Goal: Check status: Check status

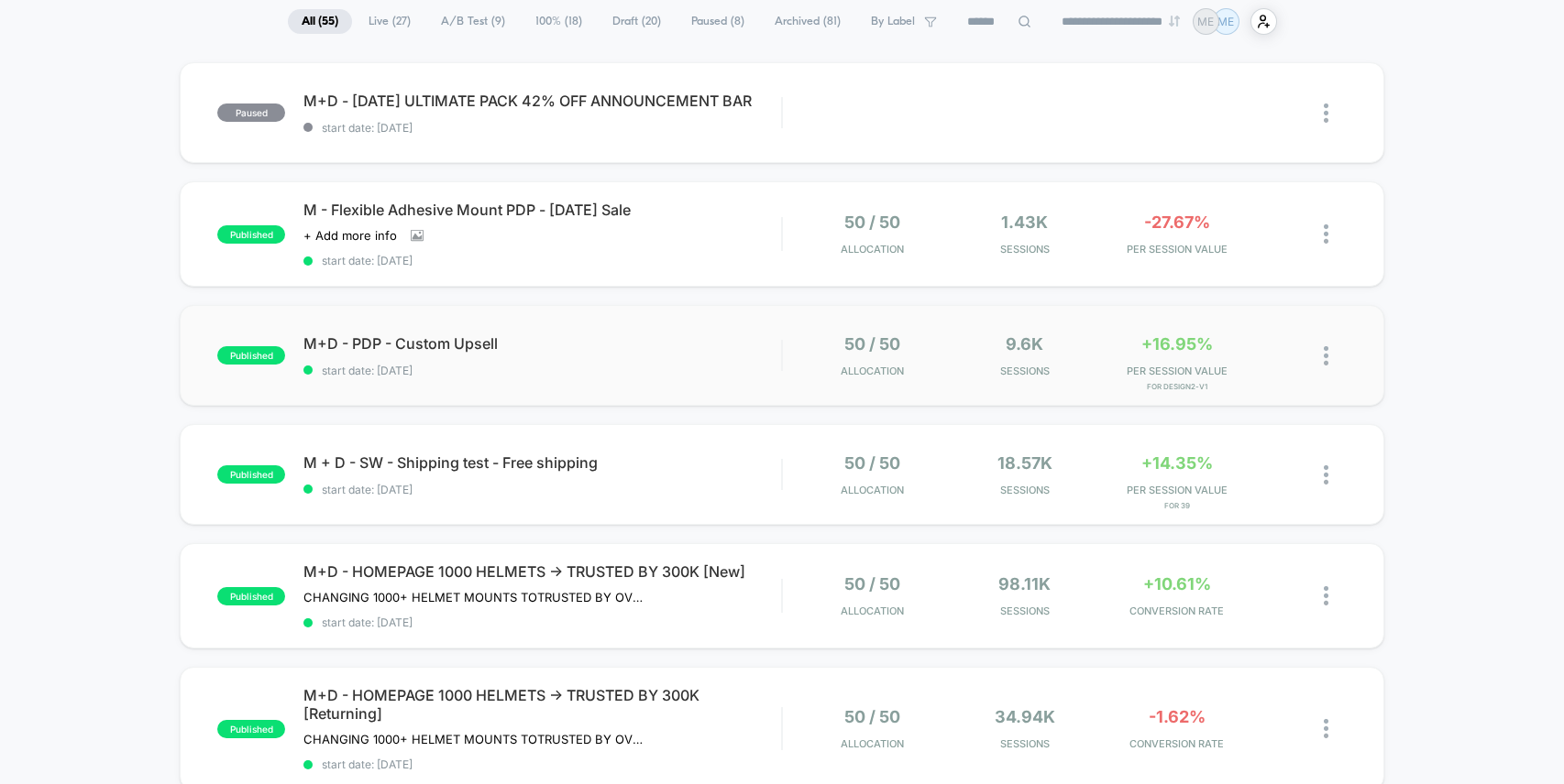
scroll to position [138, 0]
click at [540, 365] on span "start date: [DATE]" at bounding box center [543, 370] width 478 height 13
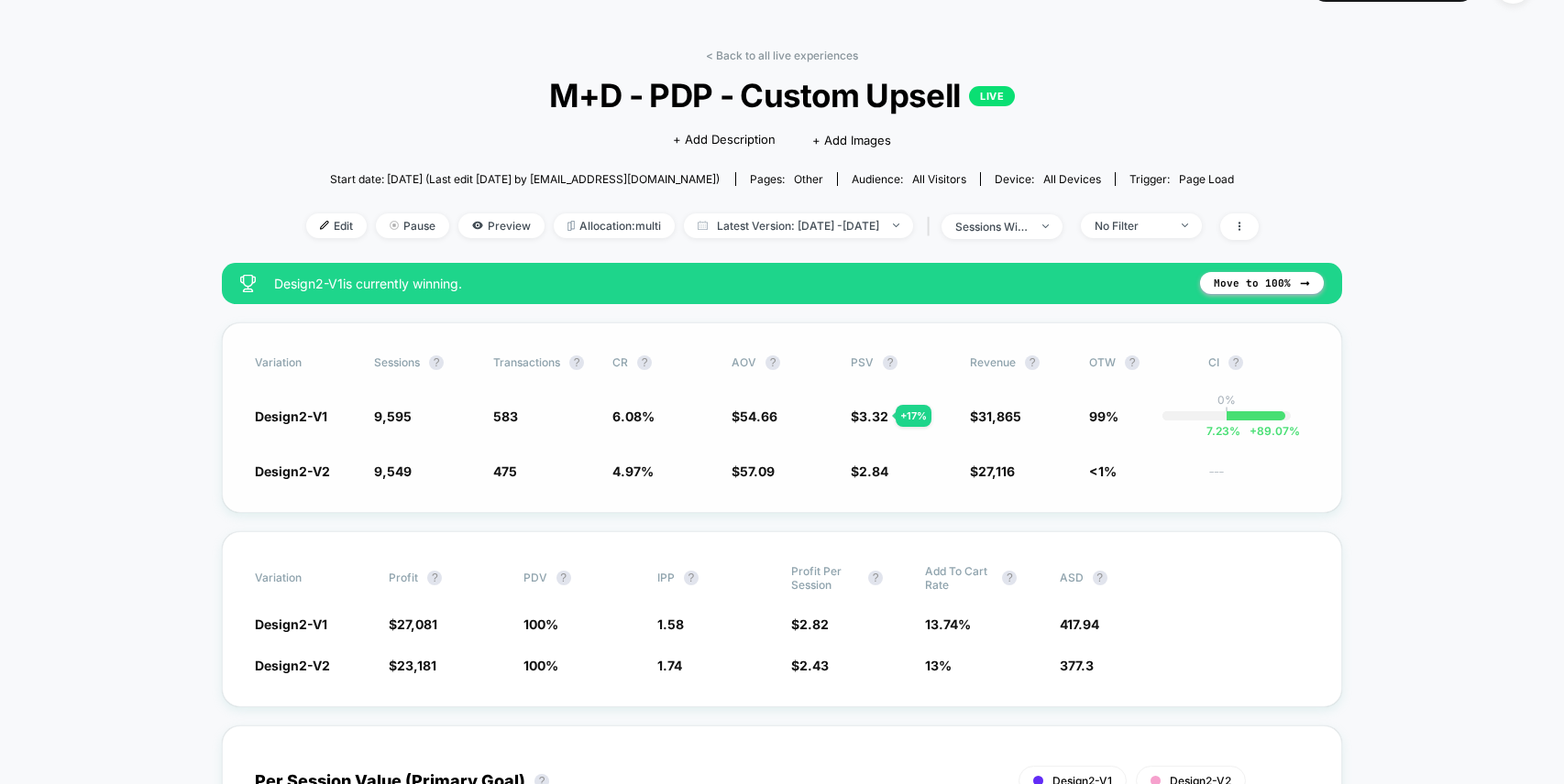
scroll to position [60, 0]
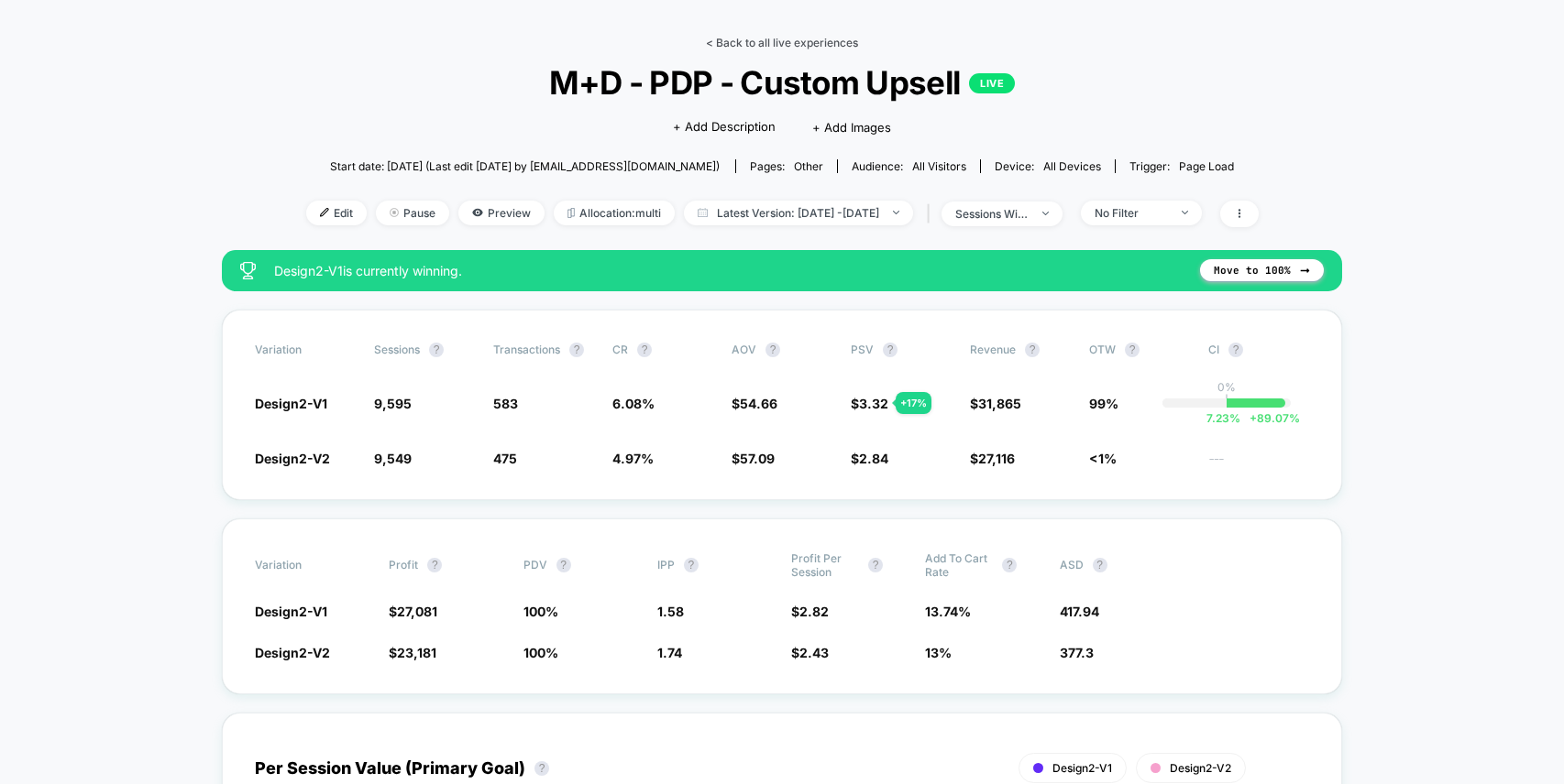
click at [741, 41] on link "< Back to all live experiences" at bounding box center [782, 43] width 152 height 13
